Goal: Task Accomplishment & Management: Use online tool/utility

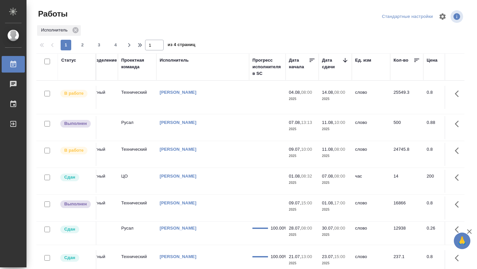
scroll to position [0, 209]
click at [231, 109] on td "Горохова Александра" at bounding box center [202, 97] width 93 height 23
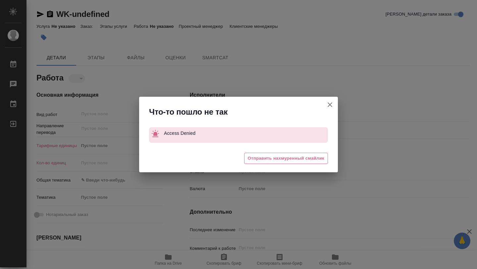
type textarea "x"
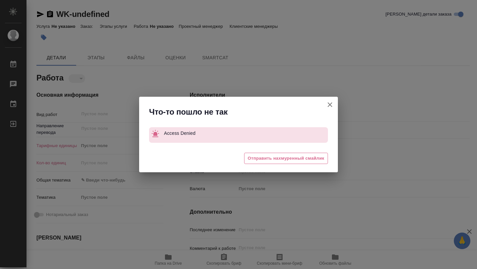
click at [329, 105] on icon "button" at bounding box center [330, 104] width 5 height 5
type textarea "x"
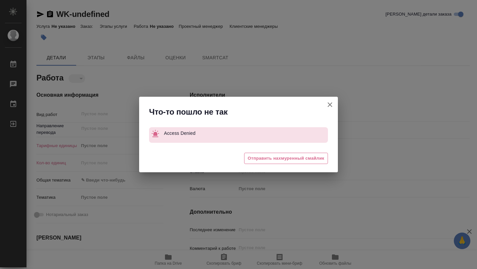
type textarea "x"
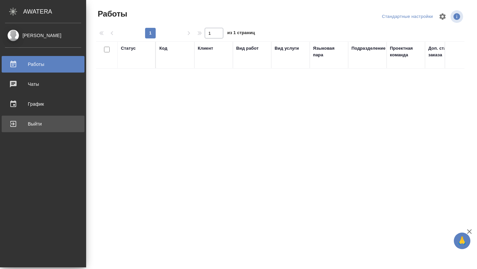
click at [32, 126] on div "Выйти" at bounding box center [43, 124] width 76 height 10
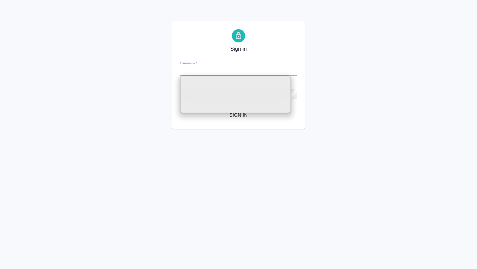
type input "[PERSON_NAME][EMAIL_ADDRESS][DOMAIN_NAME]"
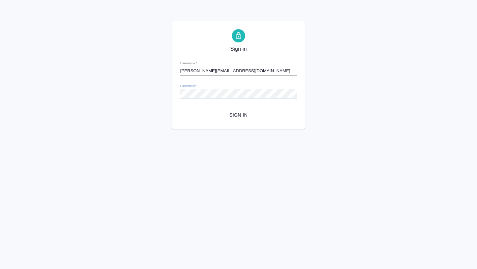
click at [235, 119] on button "Sign in" at bounding box center [238, 115] width 117 height 12
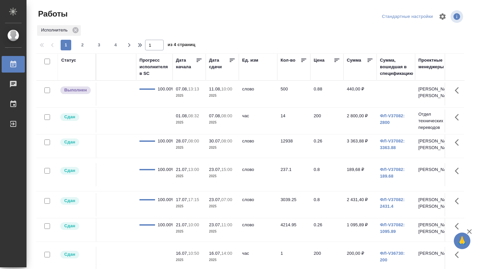
scroll to position [0, 317]
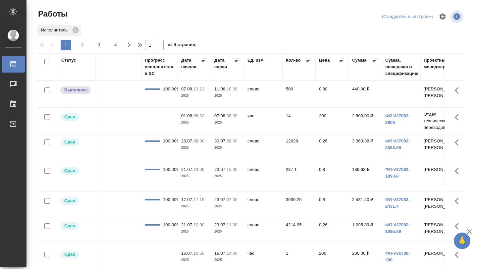
click at [236, 60] on icon at bounding box center [237, 60] width 5 height 3
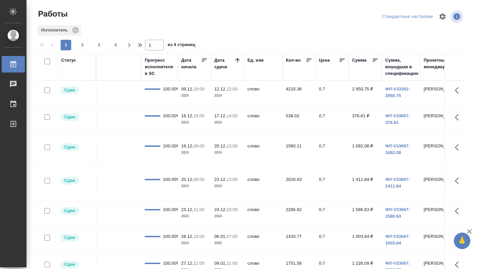
click at [236, 60] on icon at bounding box center [237, 60] width 7 height 7
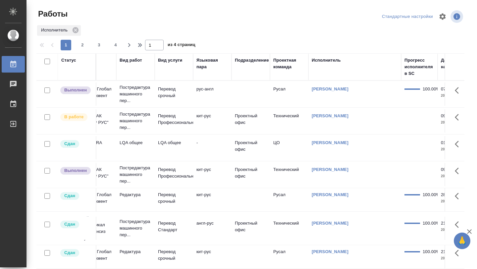
scroll to position [0, 0]
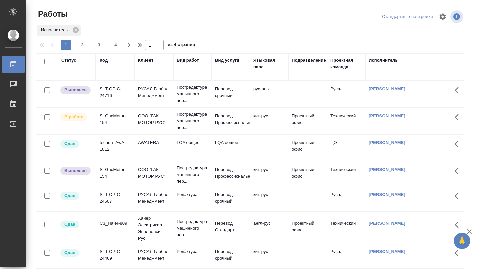
click at [119, 106] on td "S_GacMotor-154" at bounding box center [115, 93] width 38 height 23
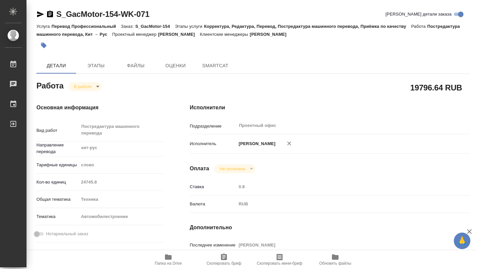
type textarea "x"
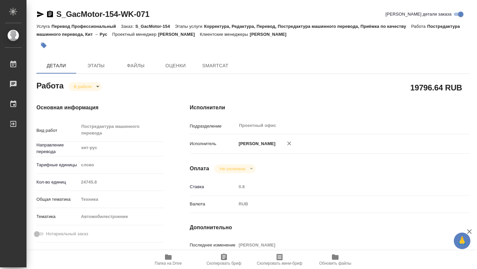
type textarea "x"
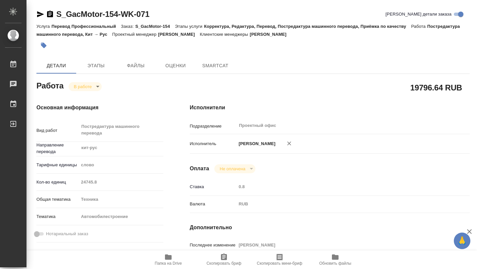
type textarea "x"
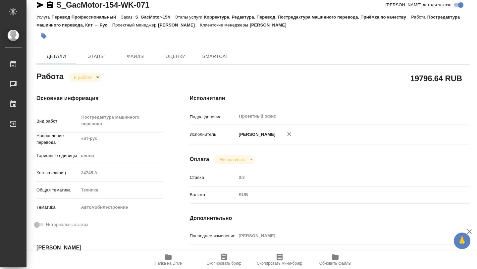
type textarea "x"
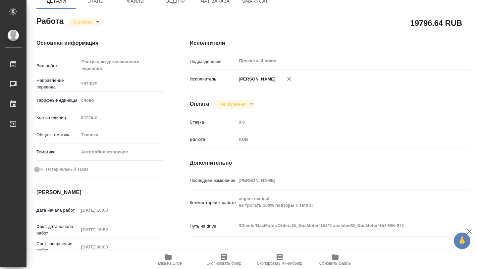
type textarea "x"
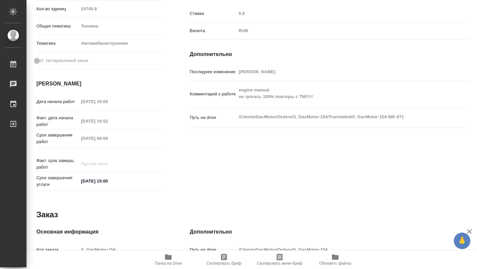
type textarea "x"
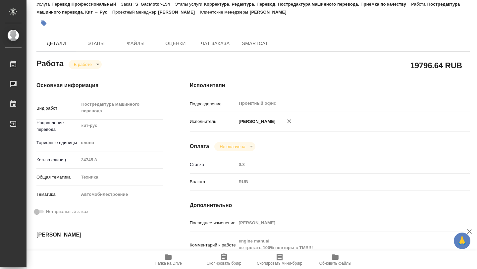
scroll to position [21, 0]
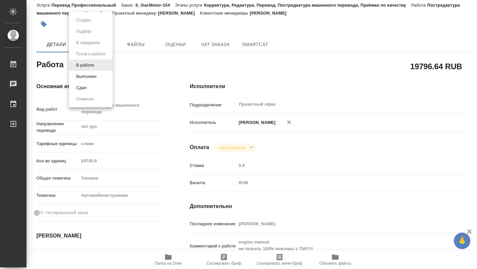
click at [96, 65] on body "🙏 .cls-1 fill:#fff; AWATERA Gorokhova Aleksandra Работы 0 Чаты График Выйти S_G…" at bounding box center [238, 134] width 477 height 269
click at [96, 78] on button "Выполнен" at bounding box center [86, 76] width 24 height 7
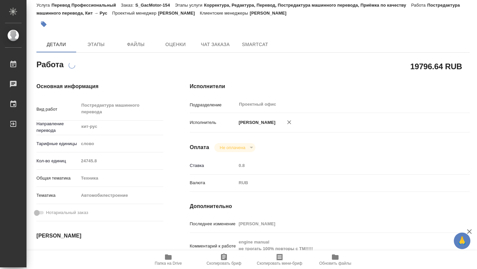
scroll to position [0, 0]
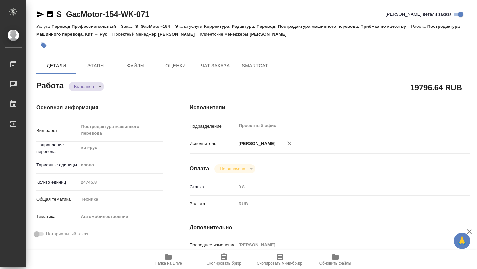
type textarea "x"
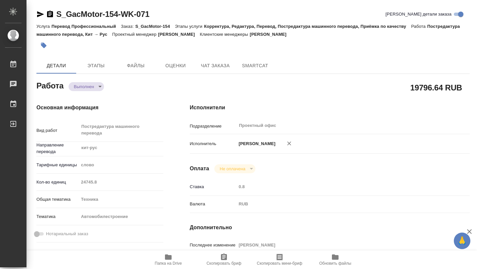
type textarea "x"
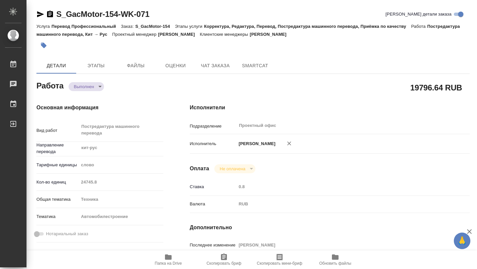
type textarea "x"
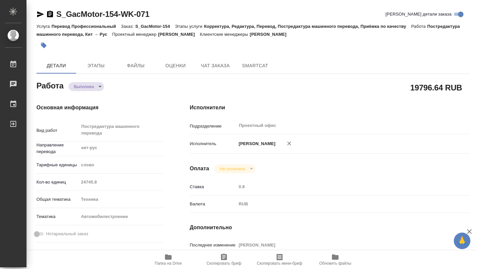
type textarea "x"
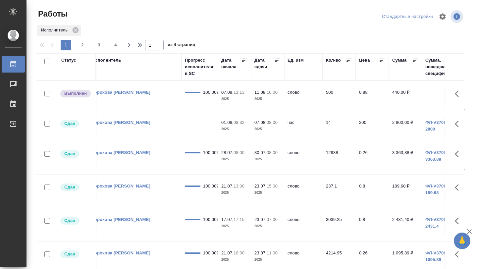
scroll to position [0, 287]
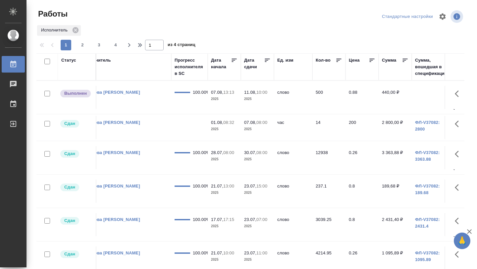
click at [268, 59] on icon at bounding box center [267, 60] width 5 height 3
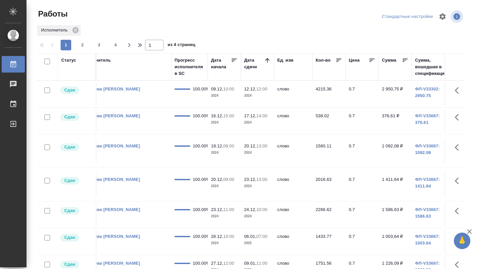
click at [268, 59] on icon at bounding box center [267, 60] width 7 height 7
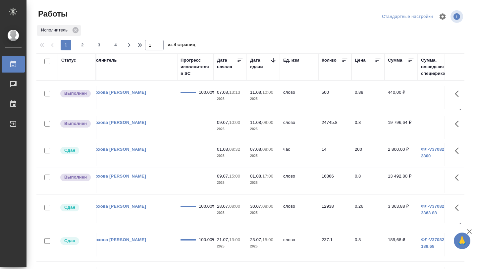
scroll to position [0, 282]
